Goal: Task Accomplishment & Management: Manage account settings

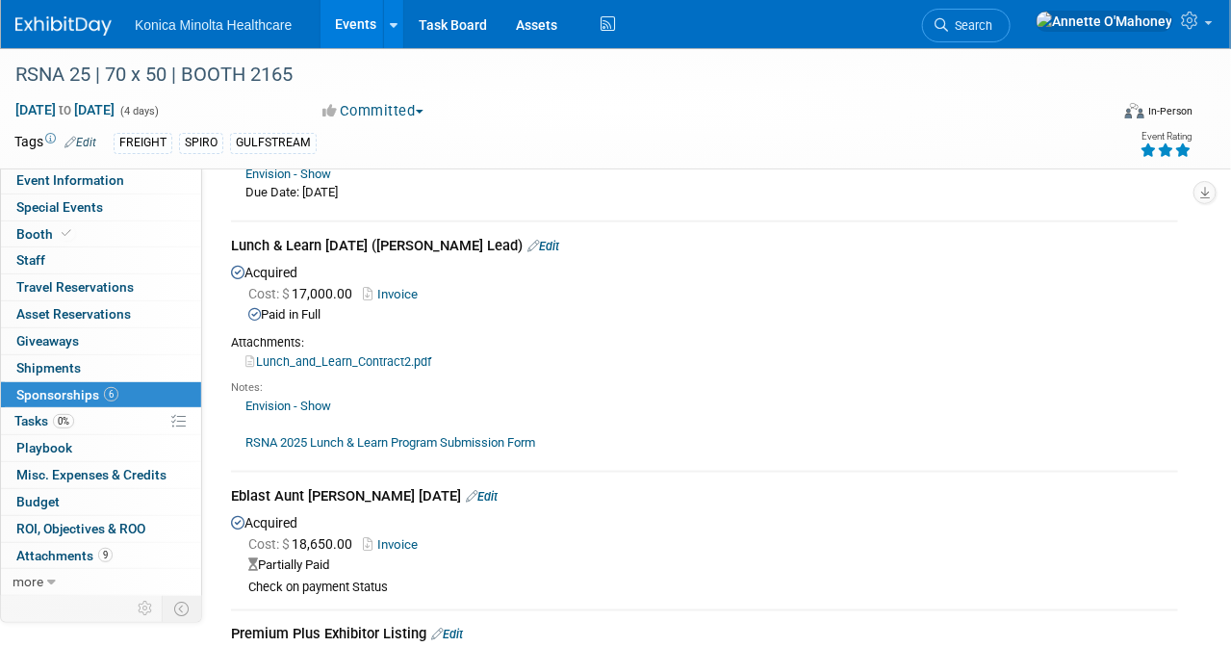
click at [356, 20] on link "Events" at bounding box center [355, 24] width 70 height 48
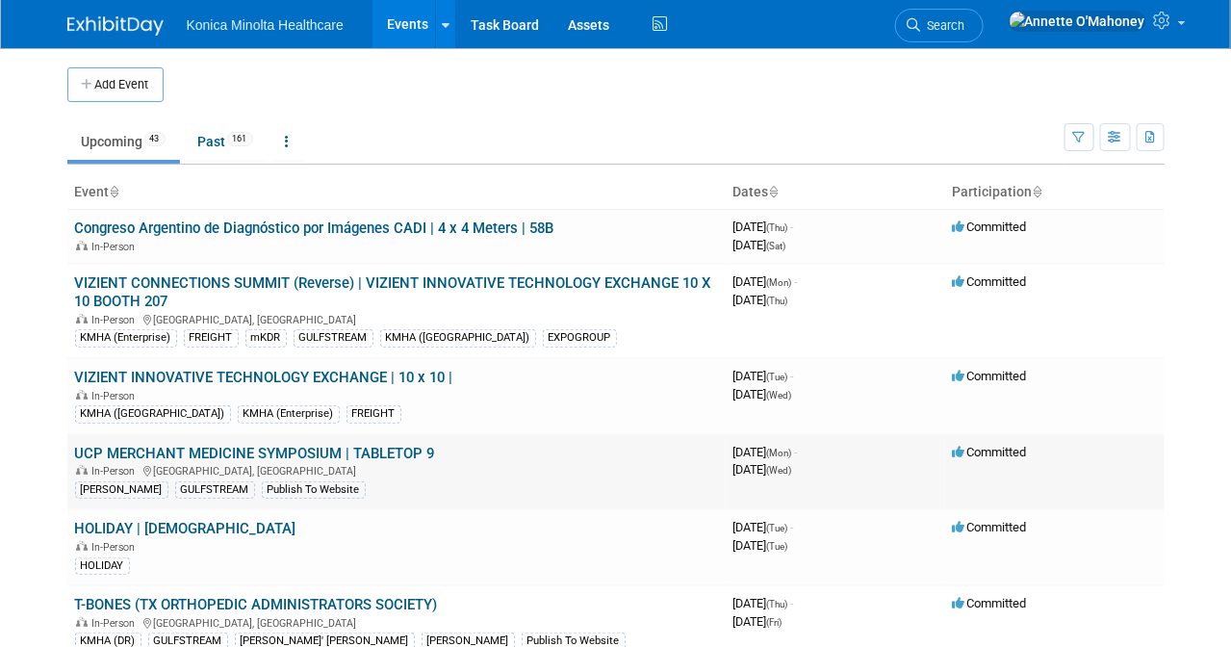
click at [297, 445] on link "UCP MERCHANT MEDICINE SYMPOSIUM | TABLETOP 9" at bounding box center [255, 453] width 360 height 17
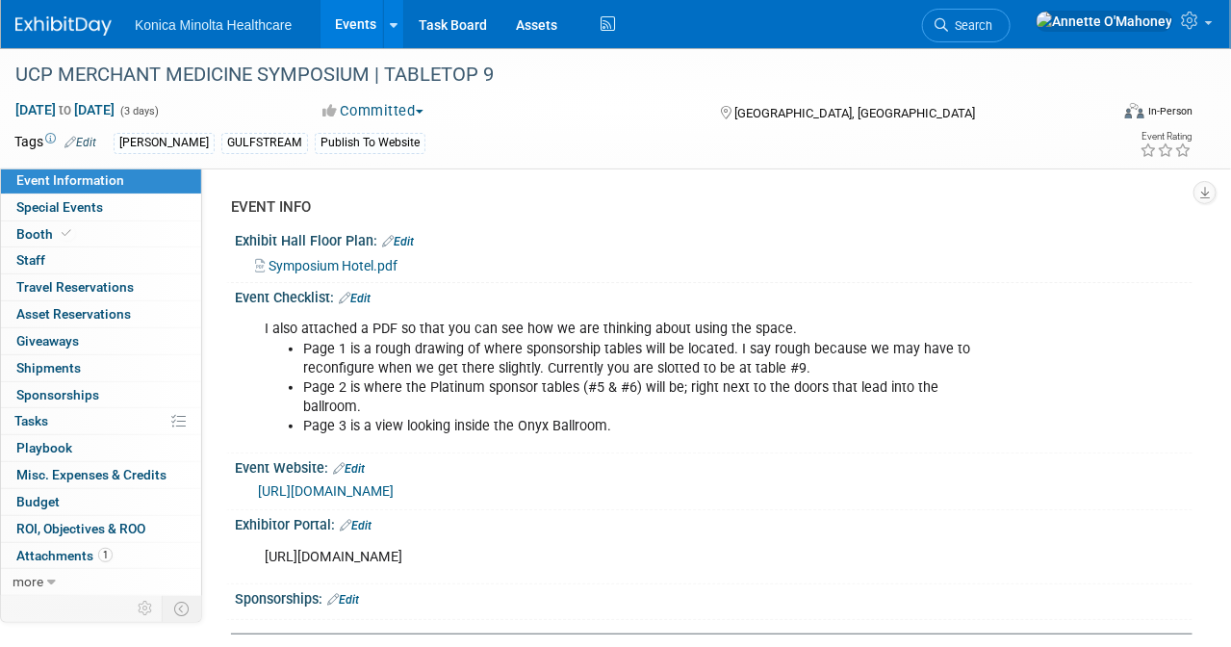
click at [394, 483] on link "https://www.thesymposiumconference.com/" at bounding box center [326, 490] width 136 height 15
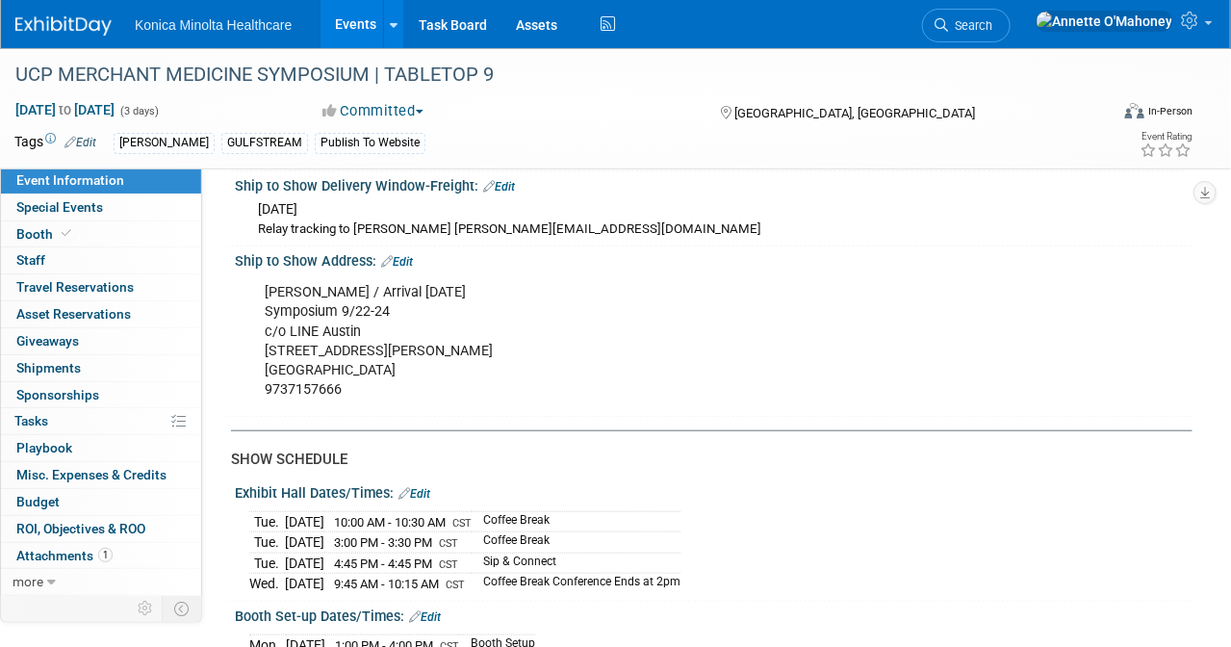
scroll to position [2887, 0]
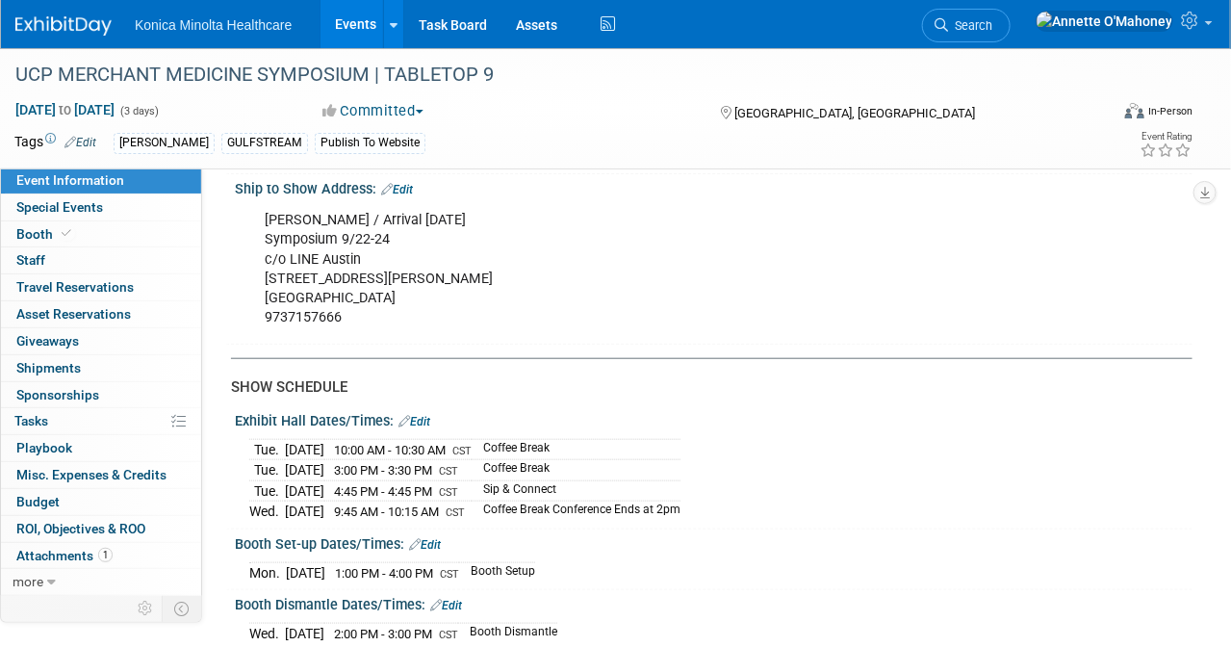
click at [422, 415] on link "Edit" at bounding box center [414, 421] width 32 height 13
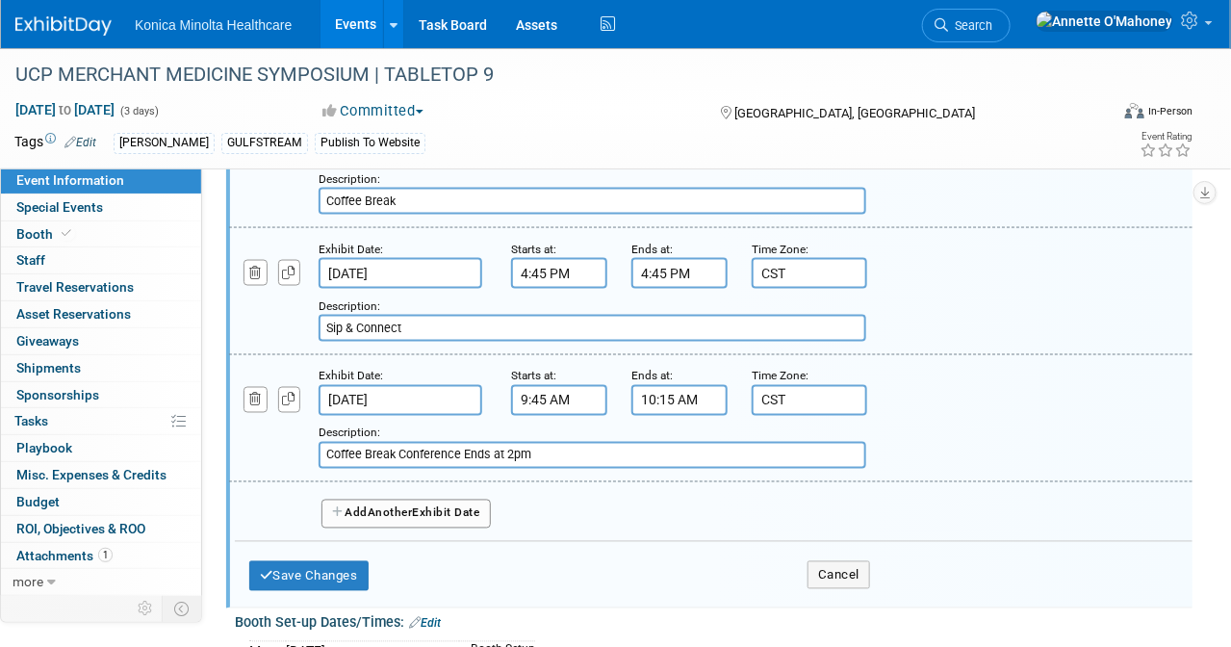
scroll to position [3368, 0]
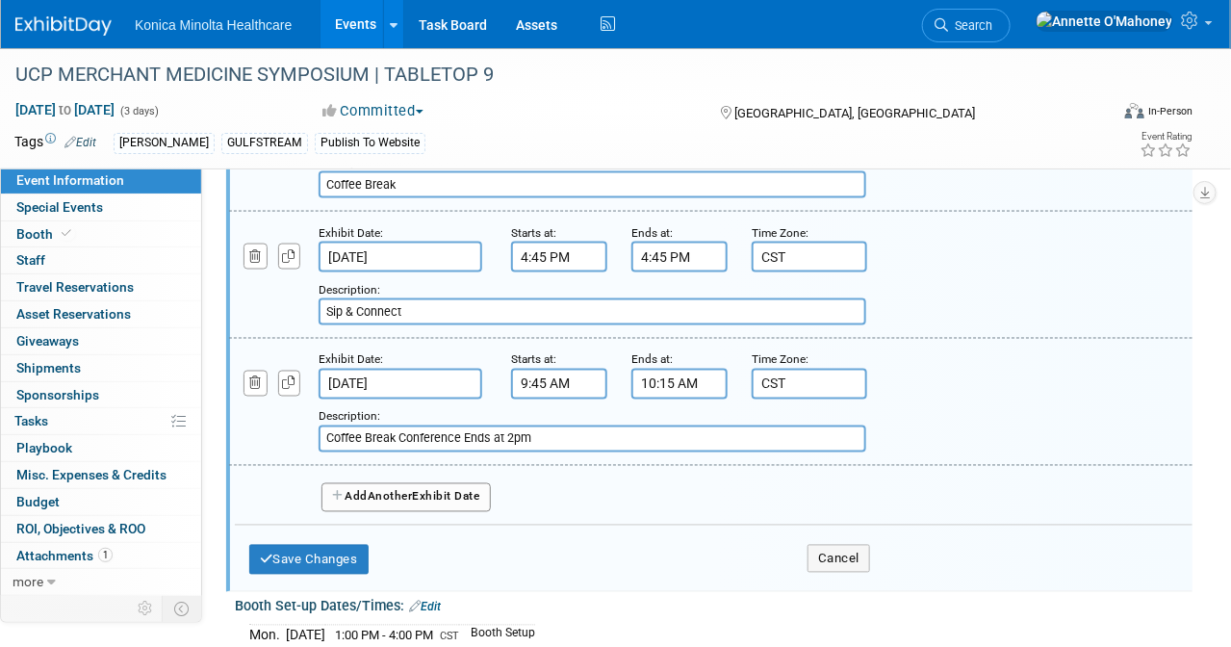
click at [457, 483] on button "Add Another Exhibit Date" at bounding box center [405, 497] width 169 height 29
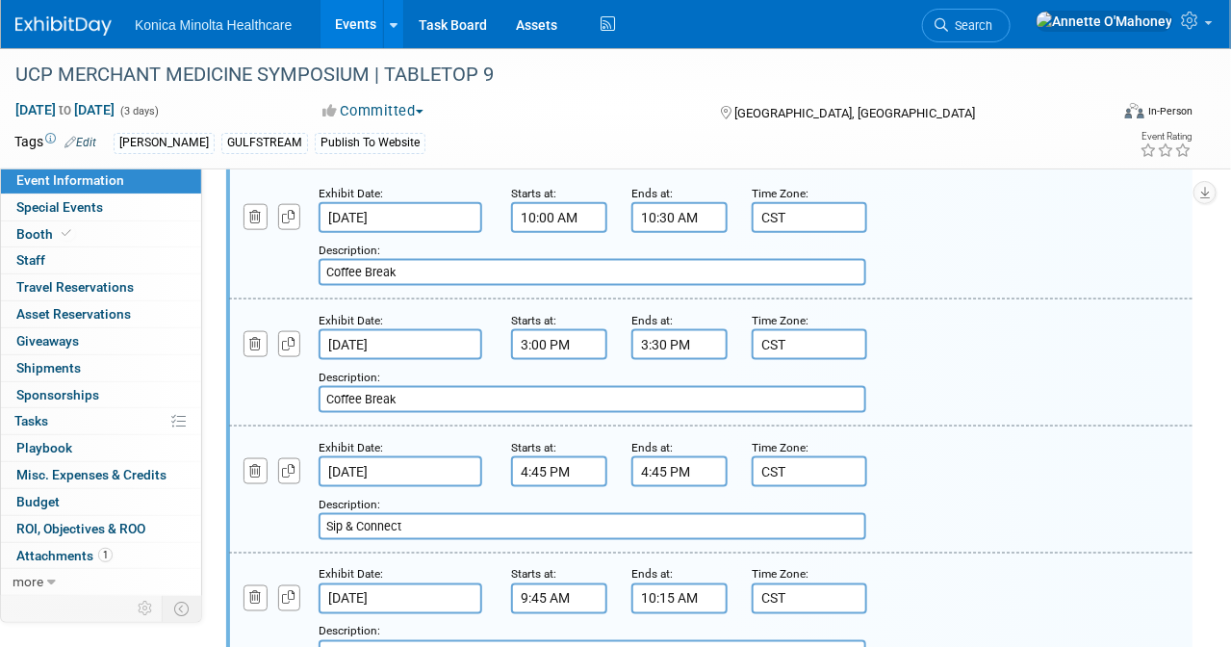
scroll to position [2887, 0]
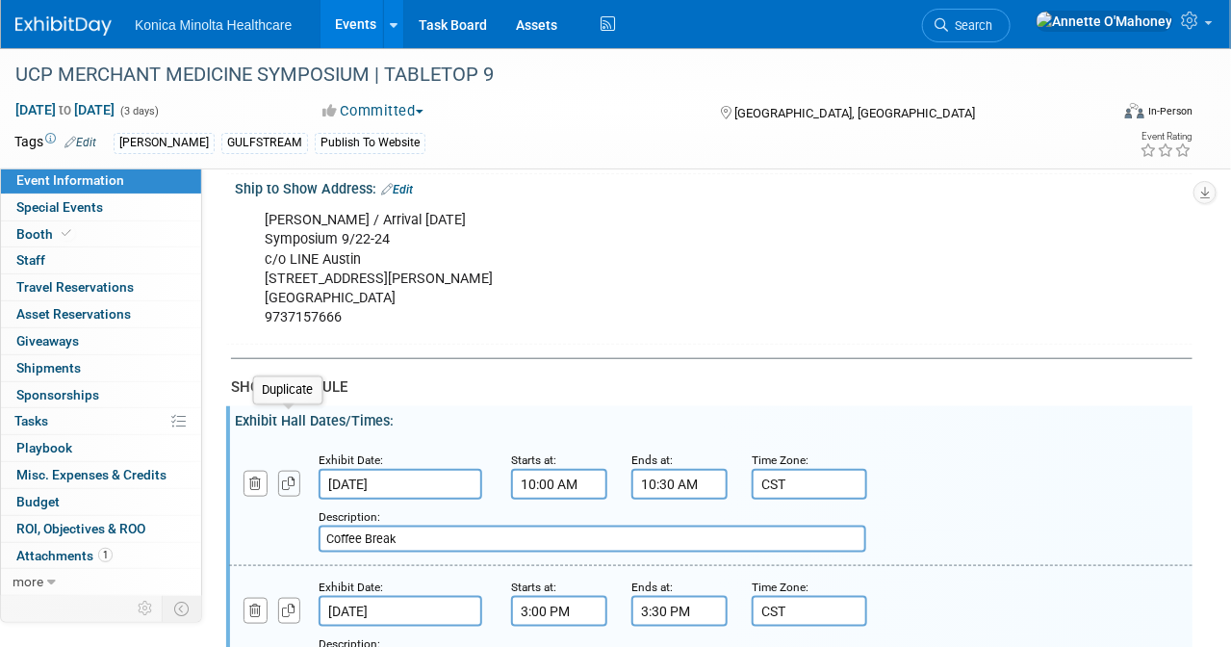
click at [294, 477] on icon "button" at bounding box center [289, 483] width 13 height 13
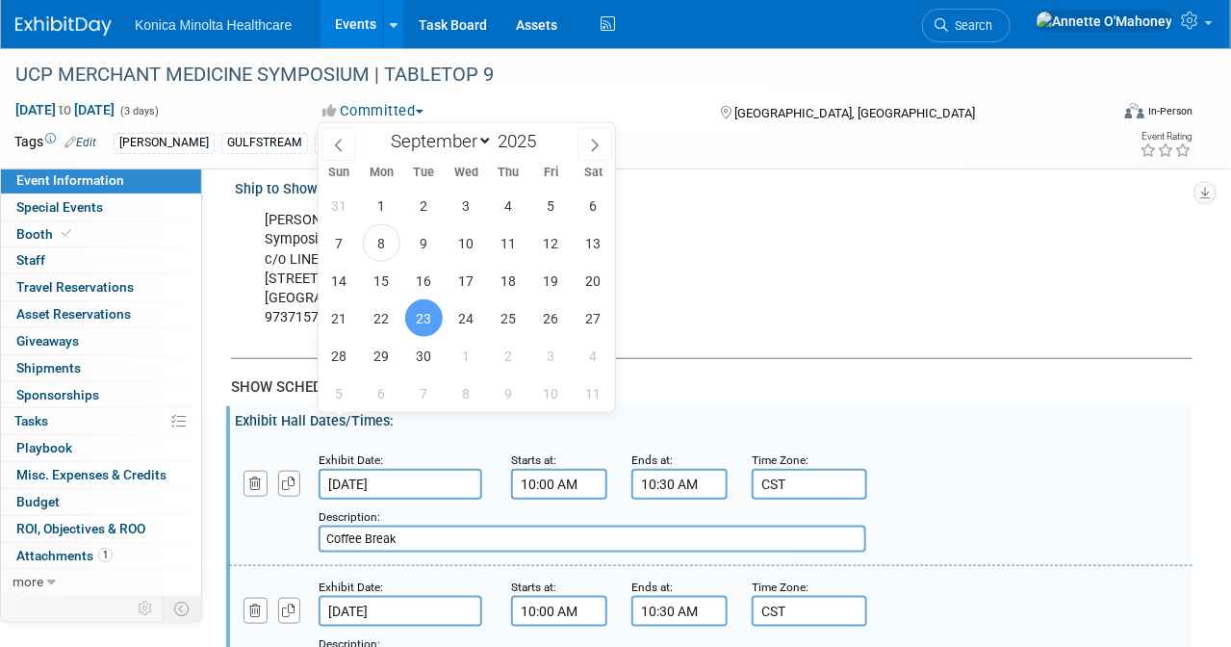
click at [424, 469] on input "Sep 23, 2025" at bounding box center [401, 484] width 164 height 31
click at [383, 315] on span "22" at bounding box center [382, 318] width 38 height 38
type input "Sep 22, 2025"
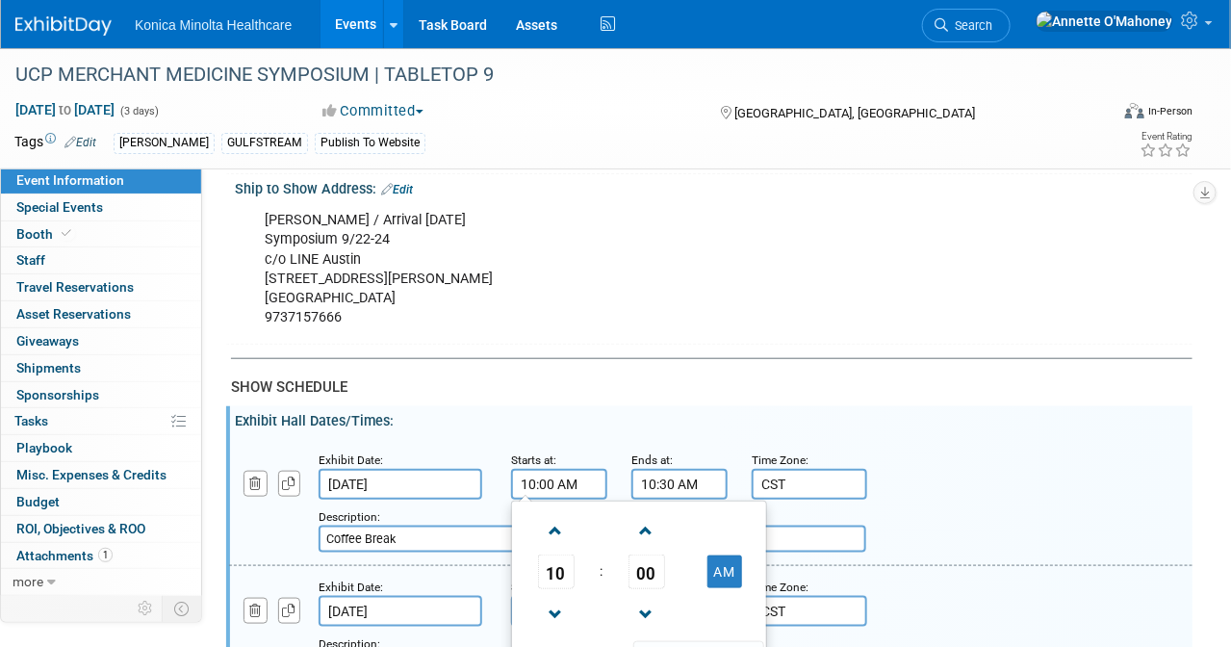
click at [555, 469] on input "10:00 AM" at bounding box center [559, 484] width 96 height 31
click at [553, 598] on span at bounding box center [556, 615] width 34 height 34
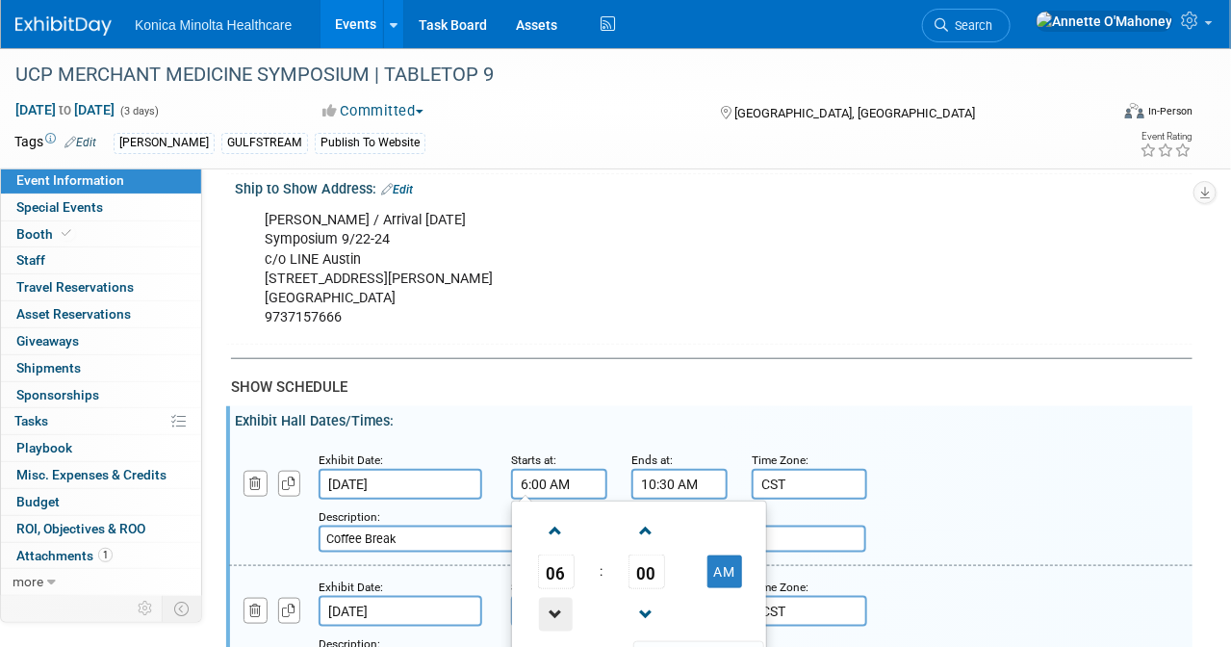
click at [553, 598] on span at bounding box center [556, 615] width 34 height 34
click at [650, 554] on span "00" at bounding box center [646, 571] width 37 height 35
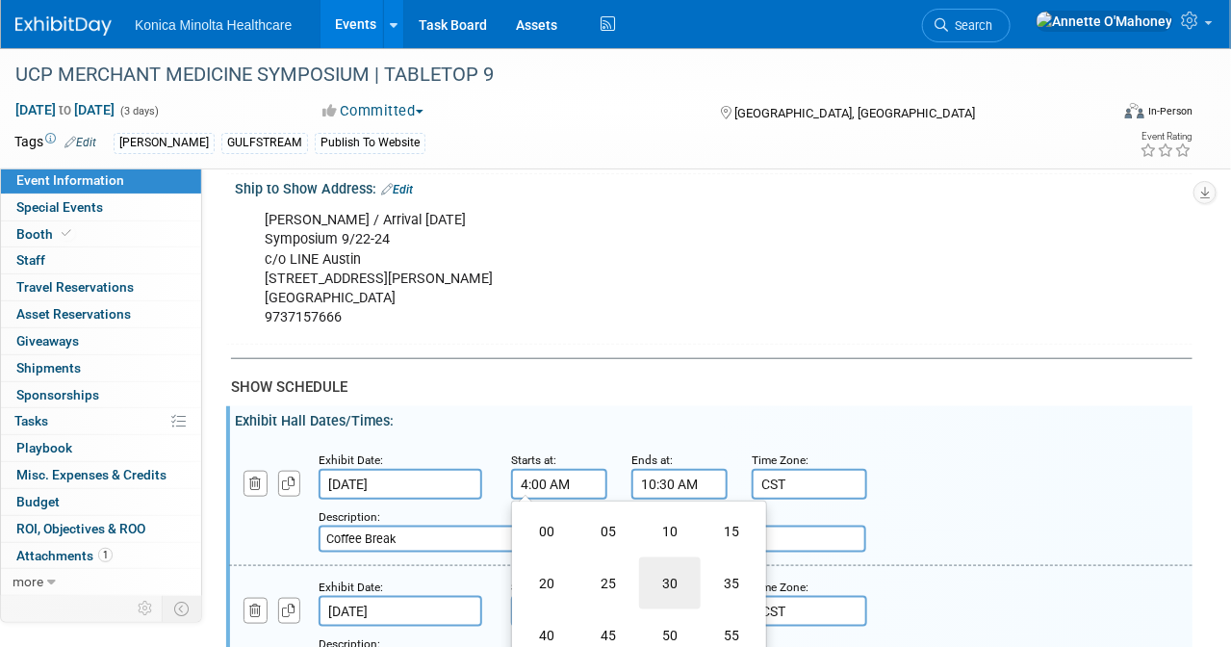
click at [662, 557] on td "30" at bounding box center [670, 583] width 62 height 52
click at [727, 555] on button "AM" at bounding box center [724, 571] width 35 height 33
type input "4:30 PM"
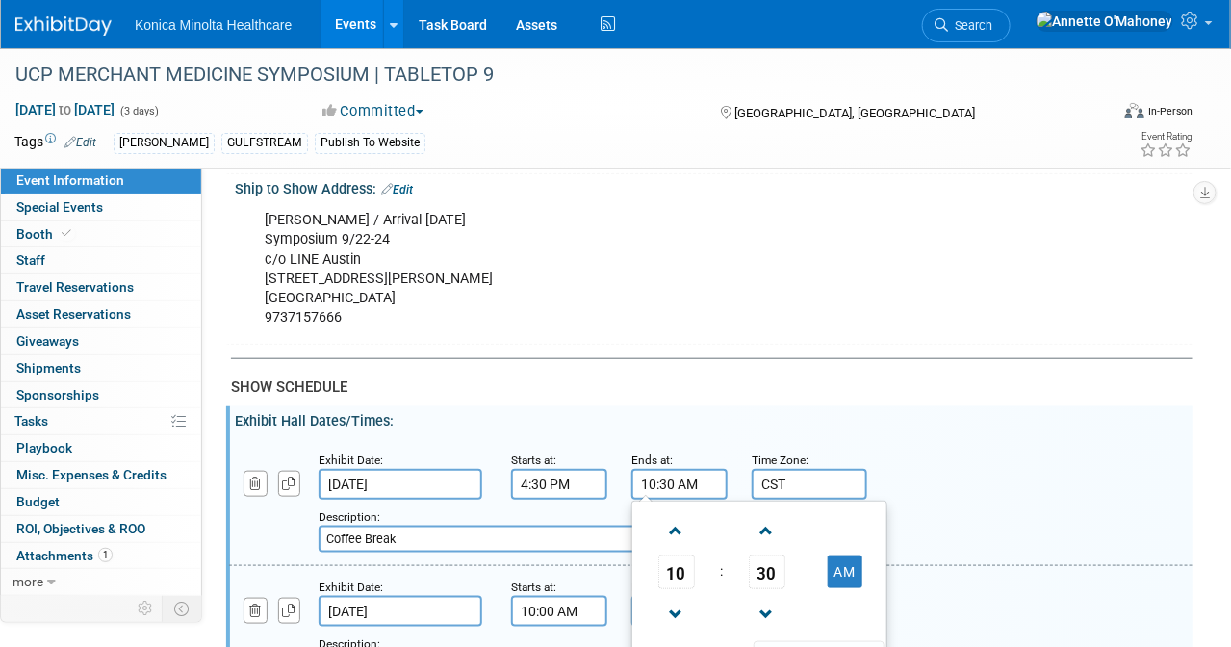
click at [662, 469] on input "10:30 AM" at bounding box center [679, 484] width 96 height 31
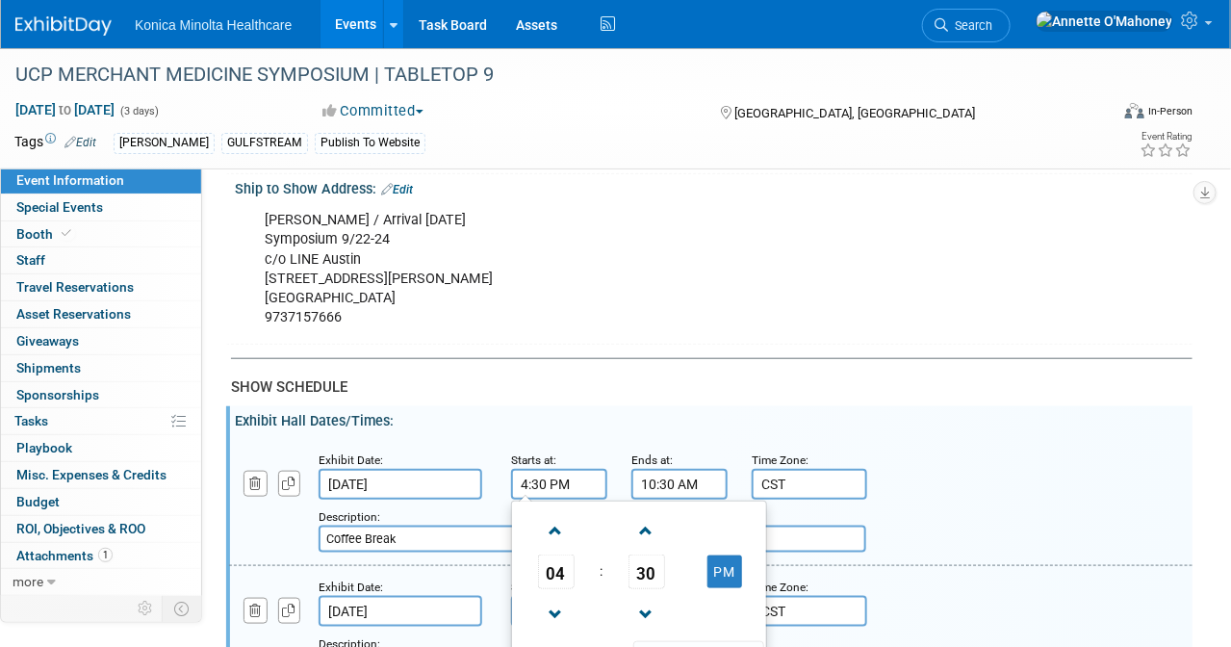
click at [566, 469] on input "4:30 PM" at bounding box center [559, 484] width 96 height 31
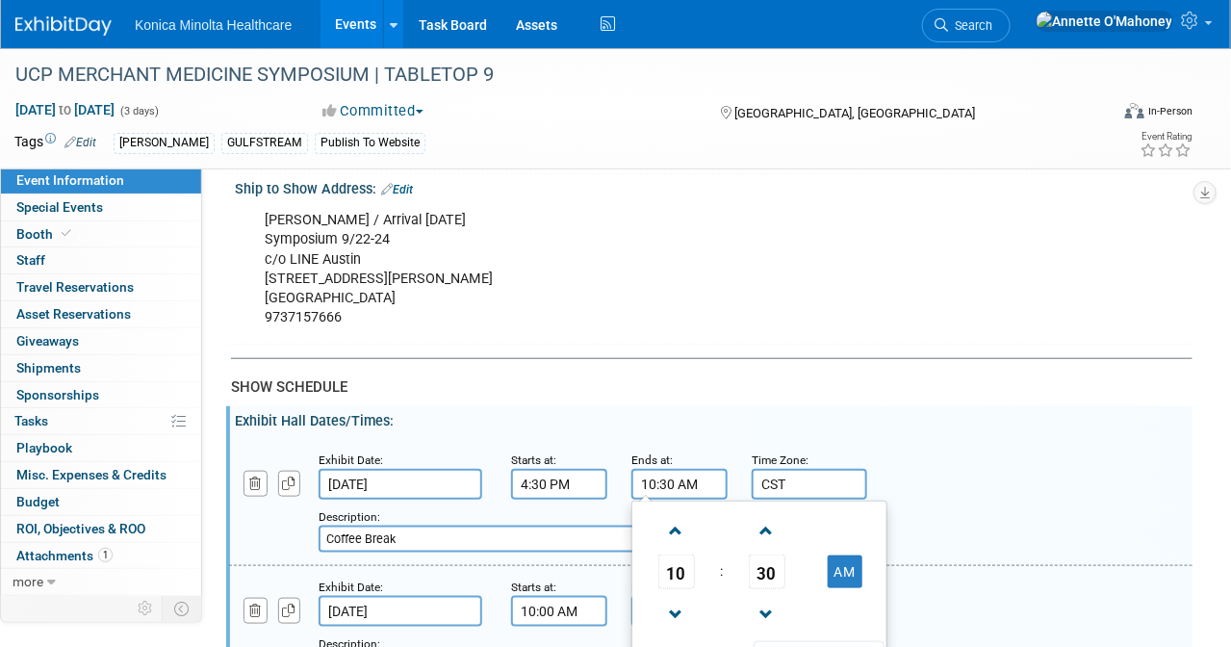
click at [668, 469] on input "10:30 AM" at bounding box center [679, 484] width 96 height 31
click at [673, 514] on span at bounding box center [676, 531] width 34 height 34
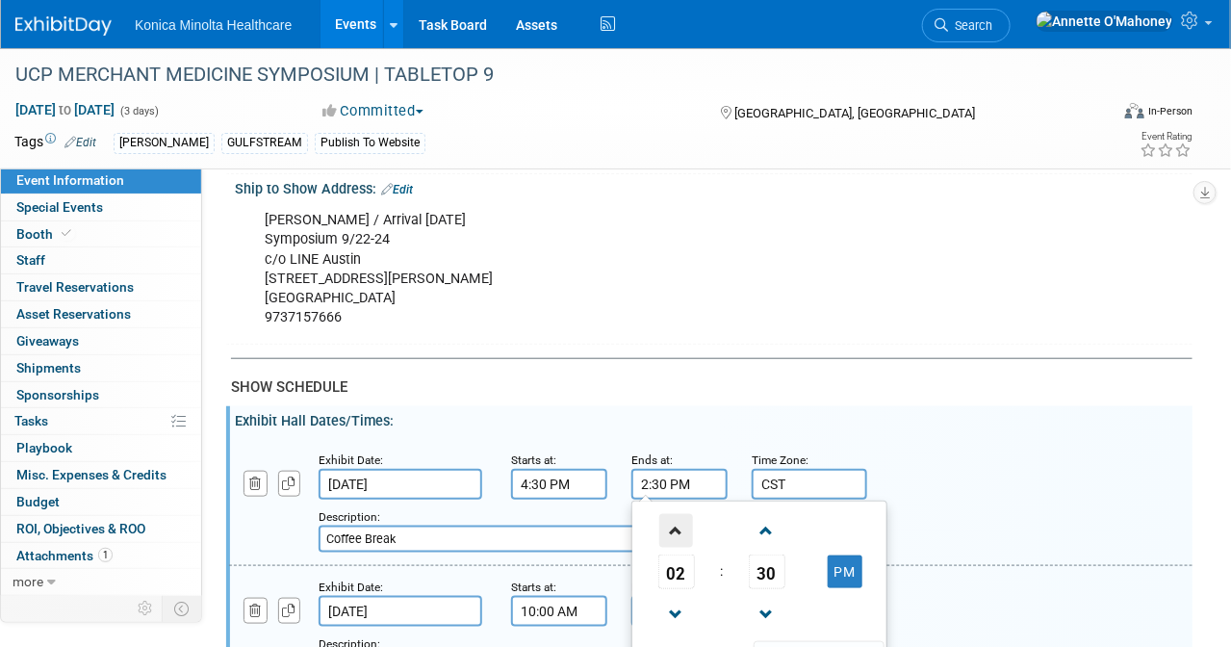
click at [673, 514] on span at bounding box center [676, 531] width 34 height 34
type input "6:30 PM"
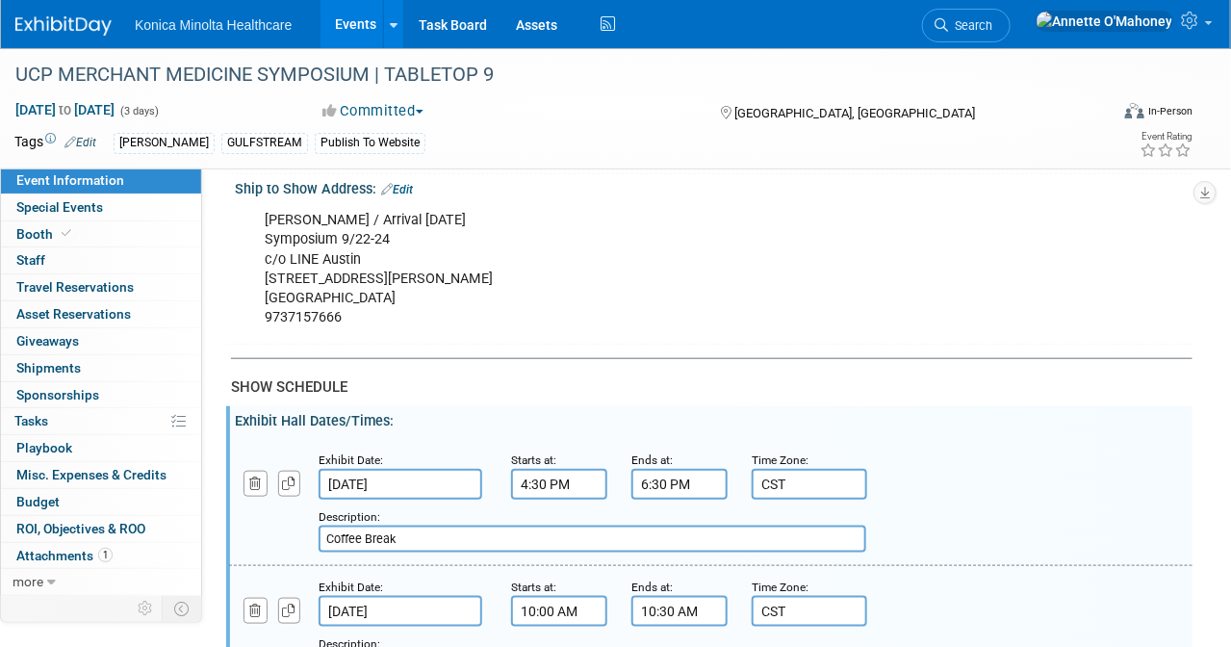
drag, startPoint x: 438, startPoint y: 474, endPoint x: 296, endPoint y: 474, distance: 141.5
click at [296, 499] on div "Add a Description Description: Coffee Break" at bounding box center [628, 525] width 827 height 53
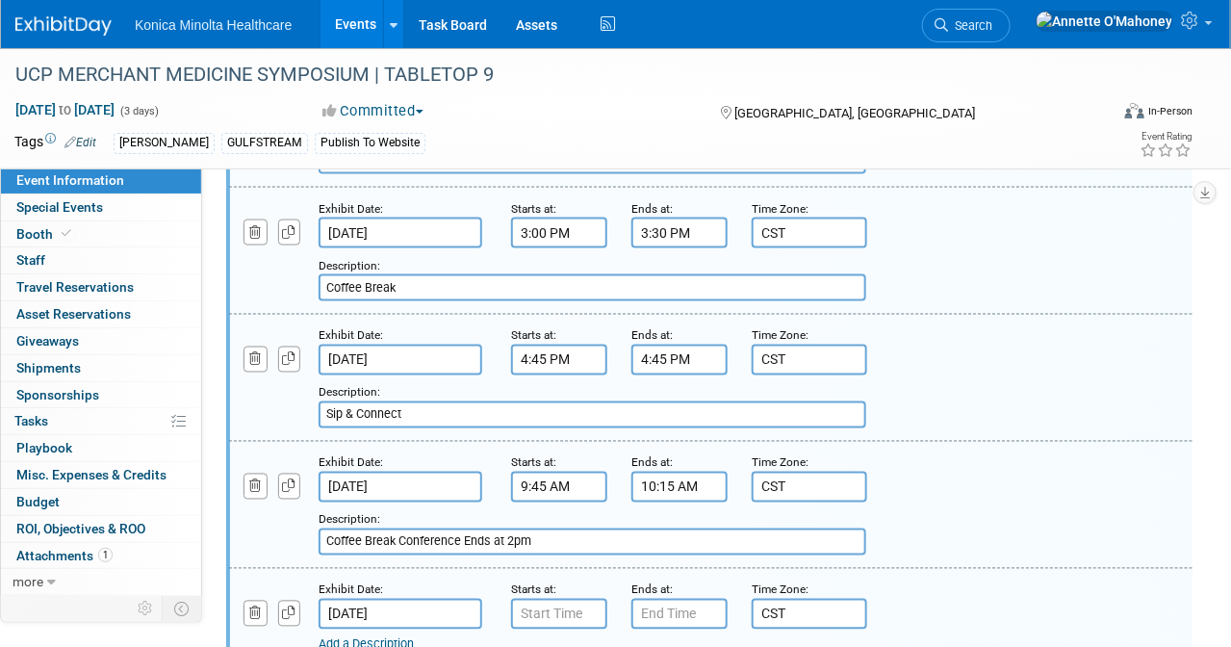
scroll to position [3488, 0]
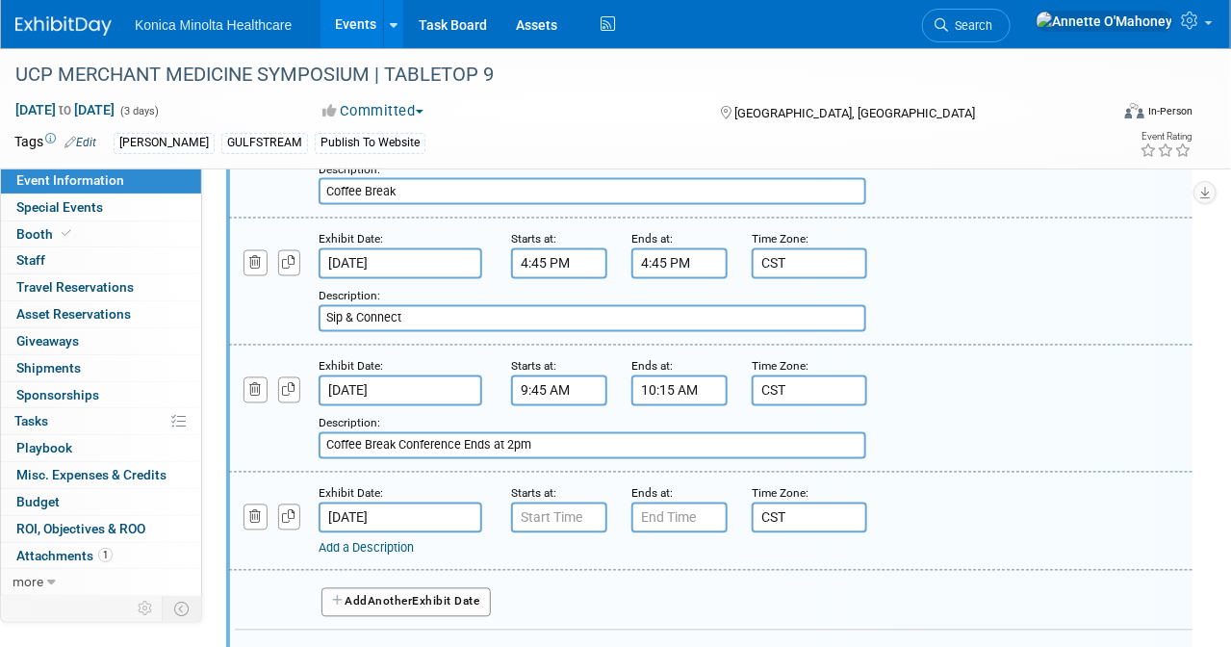
type input "Welcome Reception"
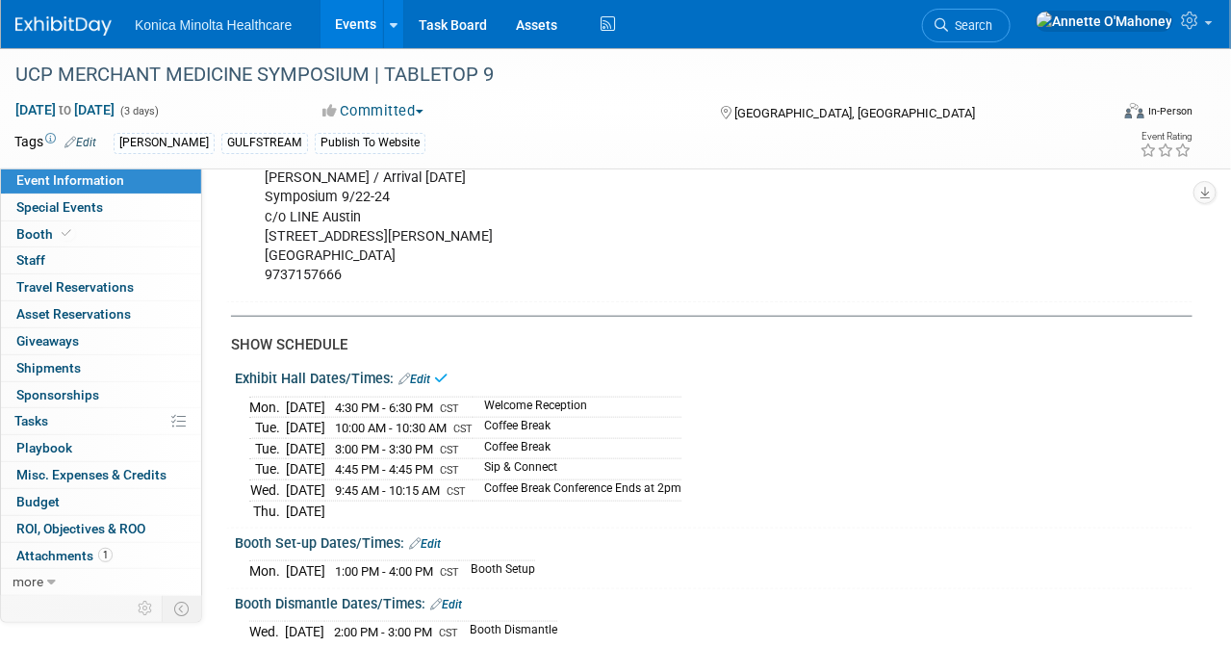
scroll to position [2753, 0]
